Goal: Task Accomplishment & Management: Manage account settings

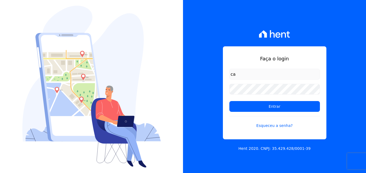
type input "[EMAIL_ADDRESS][DOMAIN_NAME]"
click at [266, 125] on link "Esqueceu a senha?" at bounding box center [274, 122] width 90 height 12
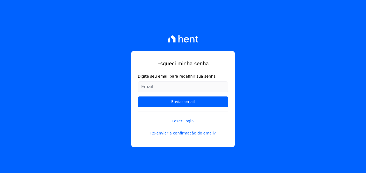
click at [152, 87] on input "Digite seu email para redefinir sua senha" at bounding box center [183, 86] width 90 height 11
type input "[EMAIL_ADDRESS][DOMAIN_NAME]"
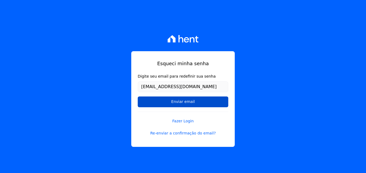
click at [185, 103] on input "Enviar email" at bounding box center [183, 101] width 90 height 11
click at [181, 102] on input "Enviar email" at bounding box center [183, 101] width 90 height 11
click at [193, 101] on input "Enviar email" at bounding box center [183, 101] width 90 height 11
click at [200, 103] on input "Enviar email" at bounding box center [183, 101] width 90 height 11
click at [159, 104] on input "Enviar email" at bounding box center [183, 101] width 90 height 11
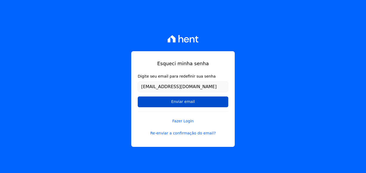
click at [179, 102] on input "Enviar email" at bounding box center [183, 101] width 90 height 11
click at [181, 102] on input "Enviar email" at bounding box center [183, 101] width 90 height 11
click at [179, 101] on input "Enviar email" at bounding box center [183, 101] width 90 height 11
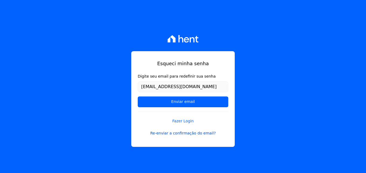
click at [188, 133] on link "Re-enviar a confirmação do email?" at bounding box center [183, 133] width 90 height 6
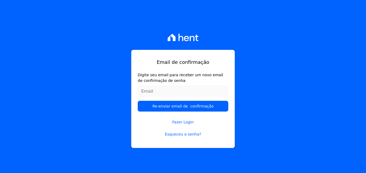
click at [157, 91] on input "Digite seu email para receber um novo email de confirmação de senha" at bounding box center [183, 91] width 90 height 11
type input "[EMAIL_ADDRESS][DOMAIN_NAME]"
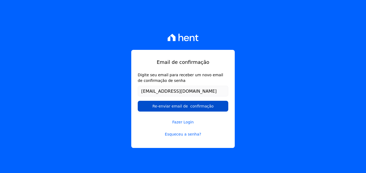
click at [190, 106] on input "Re-enviar email de confirmação" at bounding box center [183, 106] width 90 height 11
click at [179, 109] on input "Re-enviar email de confirmação" at bounding box center [183, 106] width 90 height 11
click at [178, 105] on input "Re-enviar email de confirmação" at bounding box center [183, 106] width 90 height 11
